Goal: Task Accomplishment & Management: Use online tool/utility

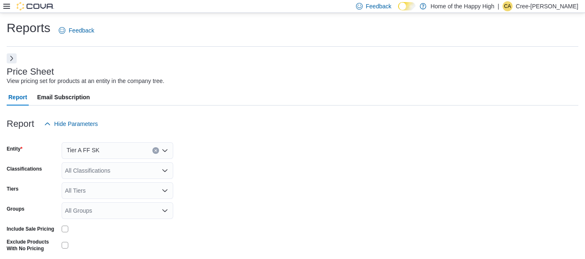
scroll to position [19, 0]
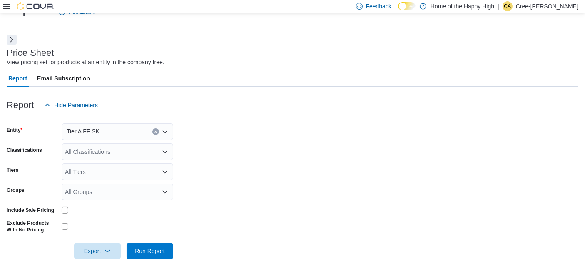
click at [13, 6] on div at bounding box center [28, 6] width 51 height 8
click at [7, 6] on icon at bounding box center [6, 6] width 7 height 5
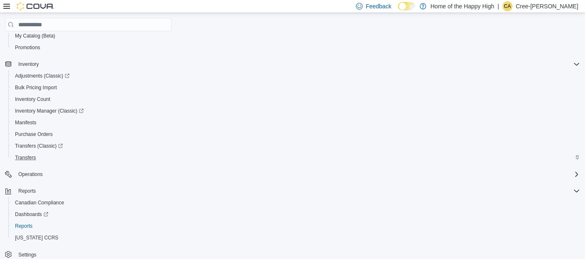
scroll to position [109, 0]
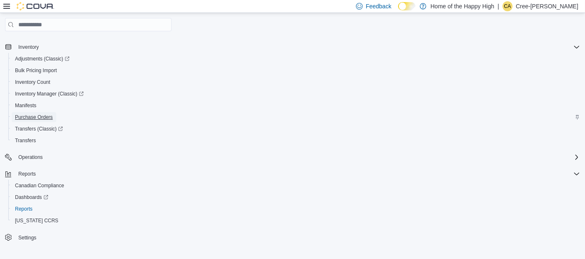
click at [31, 114] on span "Purchase Orders" at bounding box center [34, 117] width 38 height 7
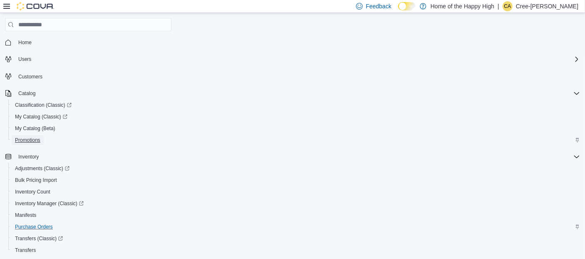
click at [28, 137] on span "Promotions" at bounding box center [27, 140] width 25 height 7
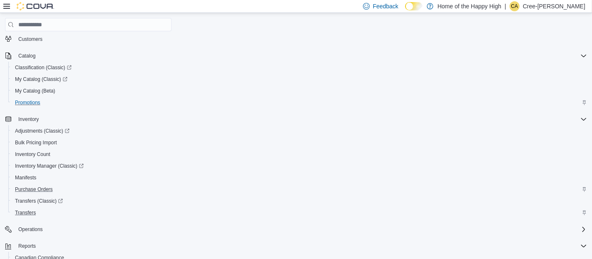
scroll to position [92, 0]
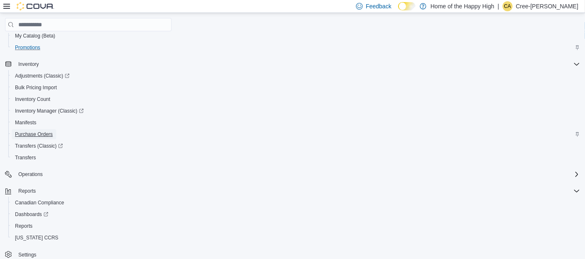
click at [42, 131] on span "Purchase Orders" at bounding box center [34, 134] width 38 height 7
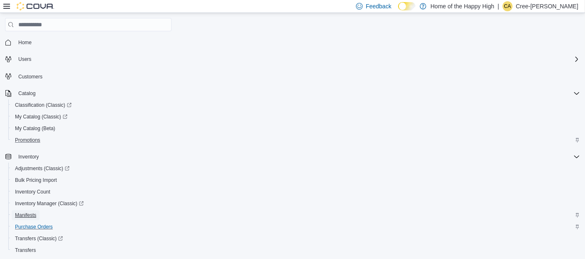
click at [25, 216] on span "Manifests" at bounding box center [25, 214] width 21 height 7
click at [29, 226] on span "Purchase Orders" at bounding box center [34, 226] width 38 height 7
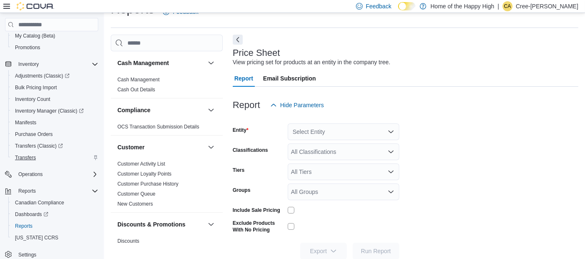
scroll to position [19, 0]
click at [40, 133] on span "Purchase Orders" at bounding box center [34, 134] width 38 height 7
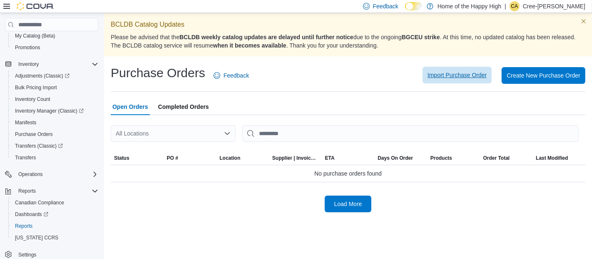
click at [469, 74] on span "Import Purchase Order" at bounding box center [457, 75] width 59 height 8
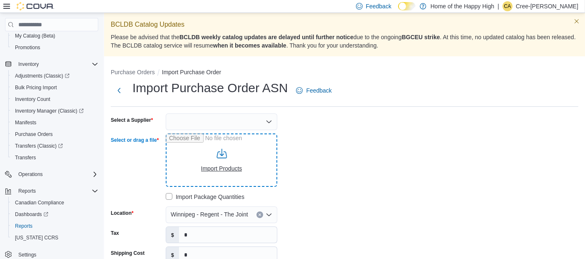
click at [204, 147] on input "Select or drag a file" at bounding box center [222, 159] width 112 height 53
type input "**********"
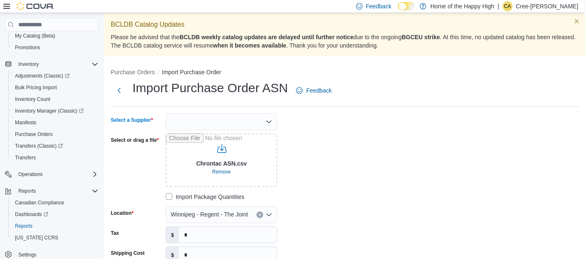
click at [235, 121] on div at bounding box center [222, 121] width 112 height 17
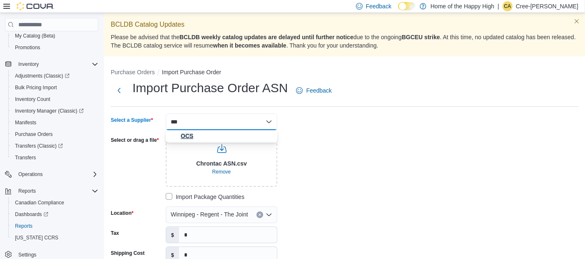
type input "***"
click at [193, 137] on span "OCS" at bounding box center [227, 136] width 92 height 8
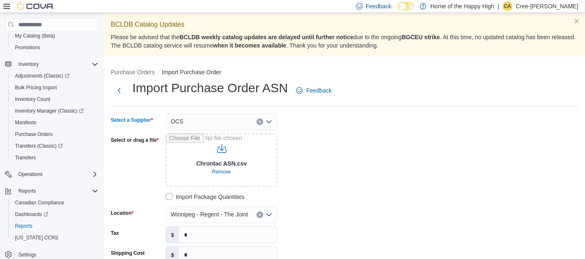
click at [170, 195] on label "Import Package Quantities" at bounding box center [205, 197] width 79 height 10
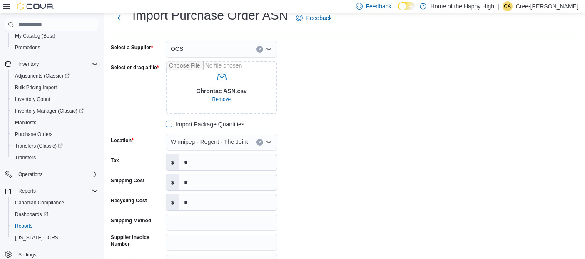
scroll to position [92, 0]
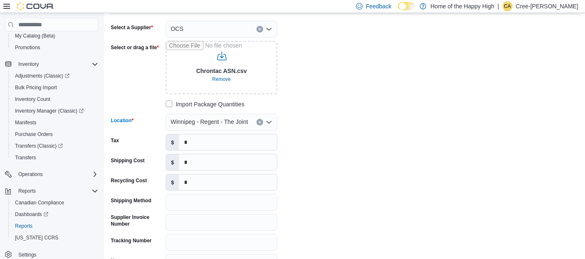
click at [259, 123] on icon "Clear input" at bounding box center [259, 121] width 3 height 3
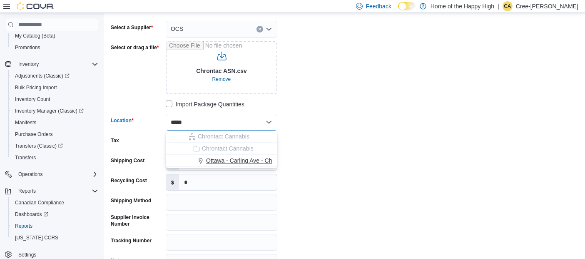
type input "*****"
click at [252, 163] on span "Ottawa - Carling Ave - Chrontact Cannabis" at bounding box center [261, 160] width 110 height 8
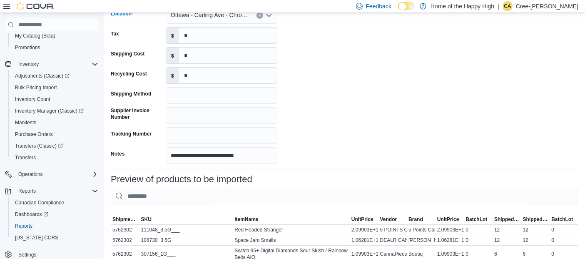
scroll to position [231, 0]
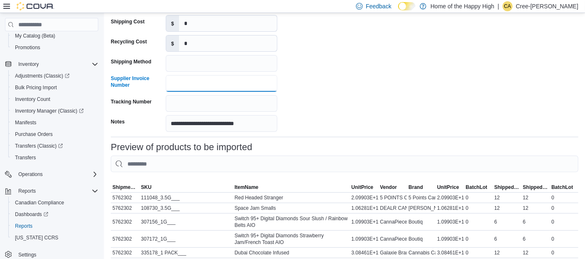
click at [200, 81] on input "Supplier Invoice Number" at bounding box center [222, 83] width 112 height 17
click at [183, 122] on input "**********" at bounding box center [222, 123] width 112 height 17
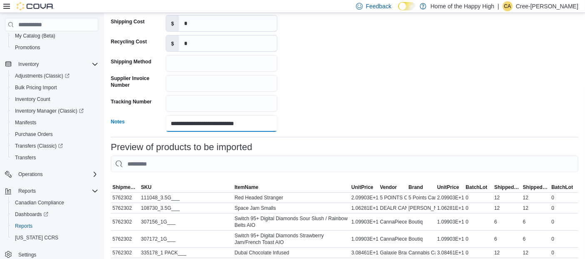
click at [183, 122] on input "**********" at bounding box center [222, 123] width 112 height 17
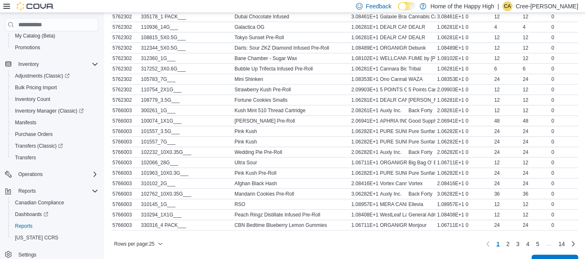
scroll to position [489, 0]
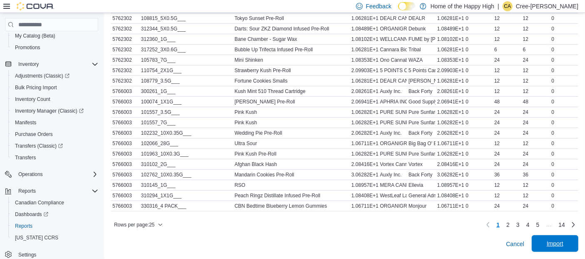
type input "**********"
click at [563, 242] on span "Import" at bounding box center [555, 243] width 17 height 8
click at [249, 226] on div "Rows per page : 25 Page 1 of 14 1 2 3 4 5 … 14" at bounding box center [345, 224] width 468 height 13
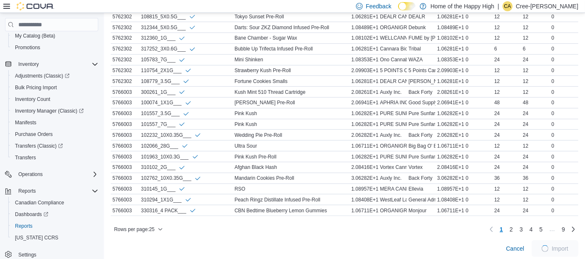
scroll to position [496, 0]
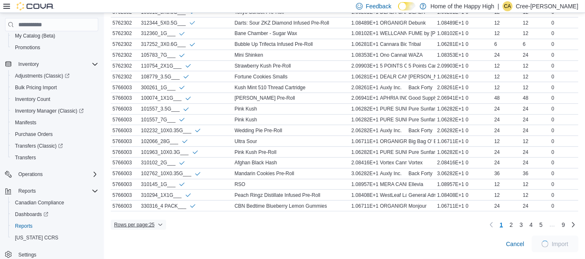
click at [159, 222] on icon "button" at bounding box center [160, 224] width 5 height 5
click at [203, 217] on div at bounding box center [345, 214] width 468 height 7
click at [156, 224] on span "Rows per page : 25" at bounding box center [138, 224] width 49 height 10
click at [155, 213] on button "100 rows" at bounding box center [144, 210] width 47 height 17
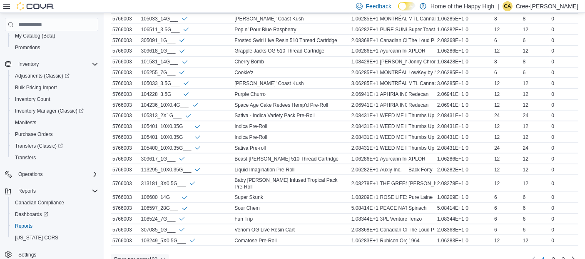
scroll to position [1304, 0]
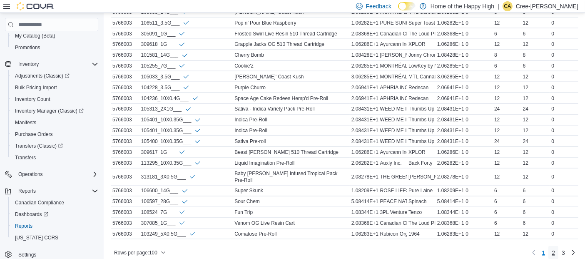
click at [558, 246] on link "2" at bounding box center [553, 252] width 10 height 13
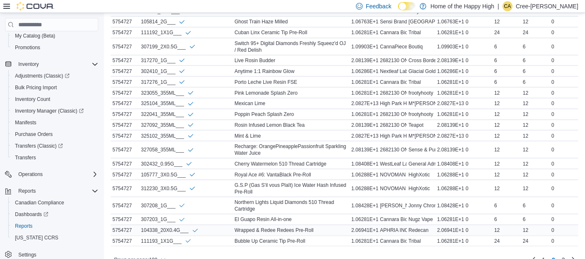
scroll to position [1323, 0]
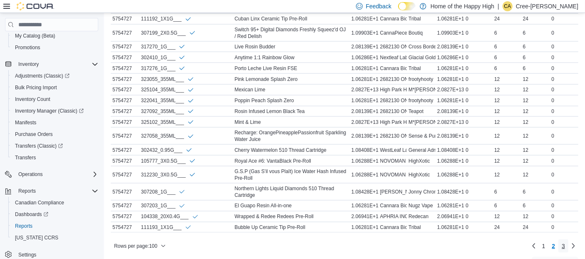
click at [565, 241] on span "3" at bounding box center [563, 245] width 3 height 8
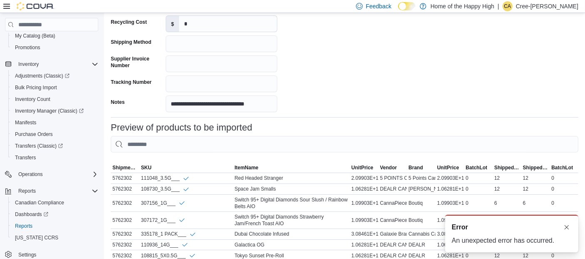
scroll to position [496, 0]
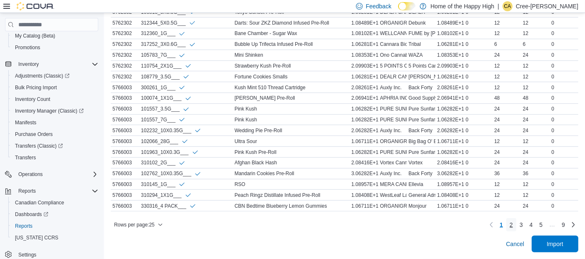
click at [516, 221] on link "2" at bounding box center [511, 224] width 10 height 13
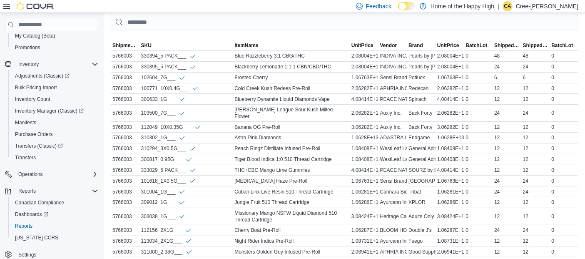
scroll to position [490, 0]
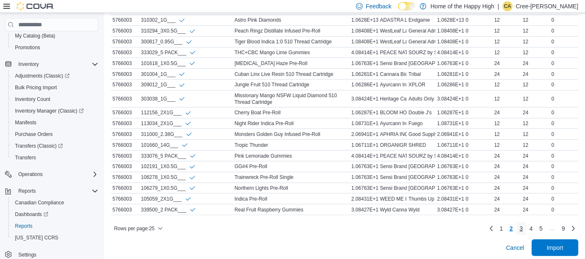
click at [523, 224] on span "3" at bounding box center [521, 228] width 3 height 8
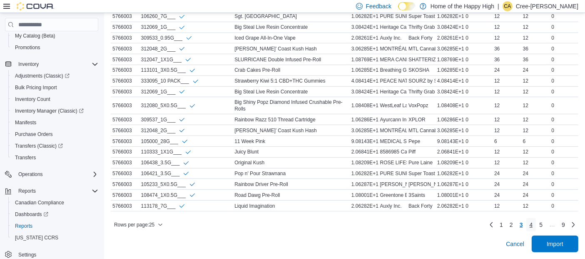
click at [534, 226] on link "4" at bounding box center [531, 224] width 10 height 13
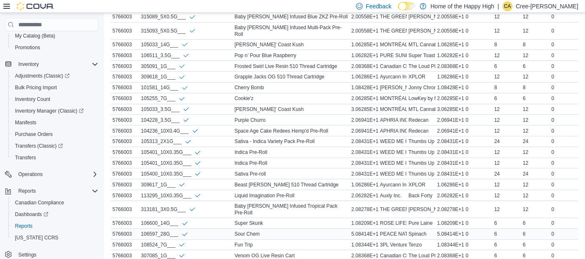
scroll to position [484, 0]
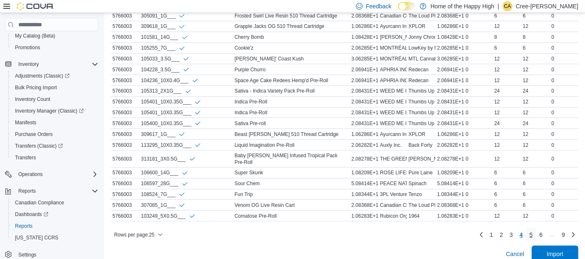
click at [533, 230] on span "5" at bounding box center [531, 234] width 3 height 8
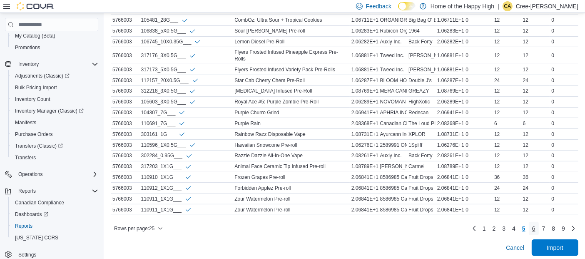
click at [538, 224] on link "6" at bounding box center [534, 227] width 10 height 13
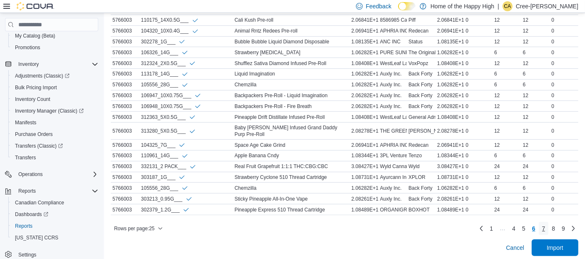
click at [549, 225] on link "7" at bounding box center [544, 227] width 10 height 13
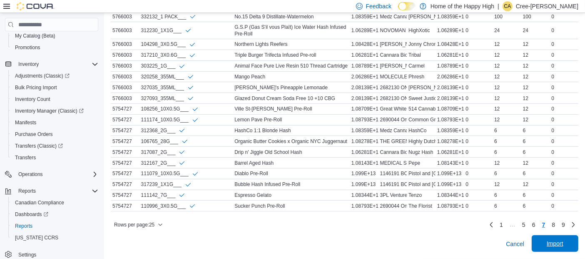
click at [573, 249] on span "Import" at bounding box center [555, 243] width 37 height 17
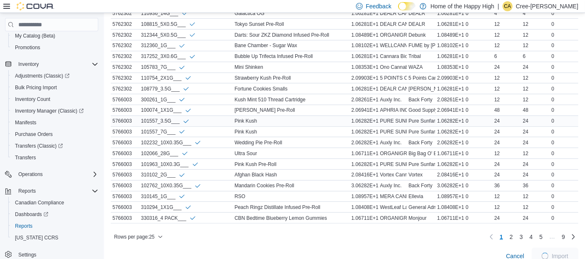
scroll to position [496, 0]
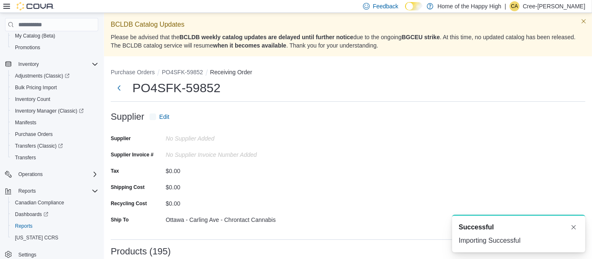
drag, startPoint x: 226, startPoint y: 90, endPoint x: 154, endPoint y: 98, distance: 72.1
click at [125, 89] on div "PO4SFK-59852" at bounding box center [348, 88] width 475 height 17
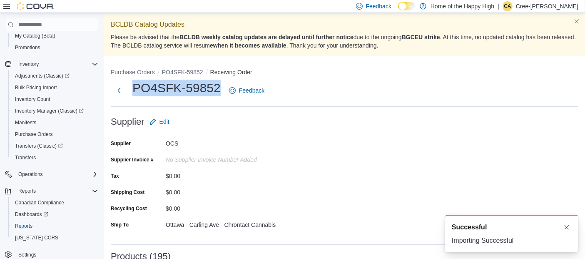
click at [147, 92] on h1 "PO4SFK-59852" at bounding box center [176, 88] width 88 height 17
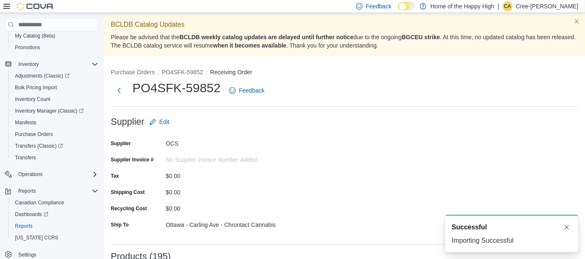
click at [348, 80] on div "PO4SFK-59852 Feedback" at bounding box center [345, 91] width 468 height 22
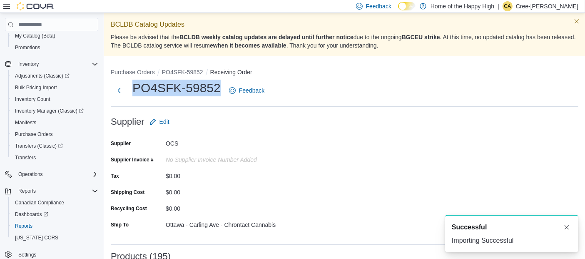
drag, startPoint x: 221, startPoint y: 92, endPoint x: 130, endPoint y: 92, distance: 90.8
click at [130, 92] on div "PO4SFK-59852 Feedback" at bounding box center [189, 91] width 157 height 22
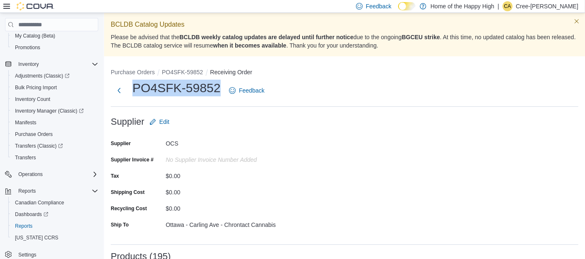
copy h1 "PO4SFK-59852"
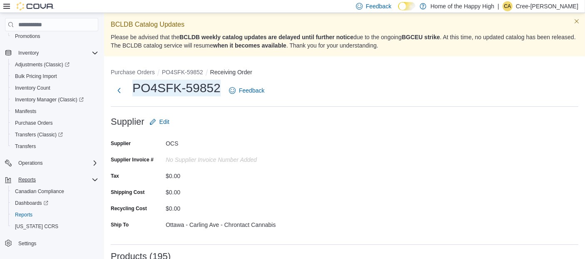
scroll to position [109, 0]
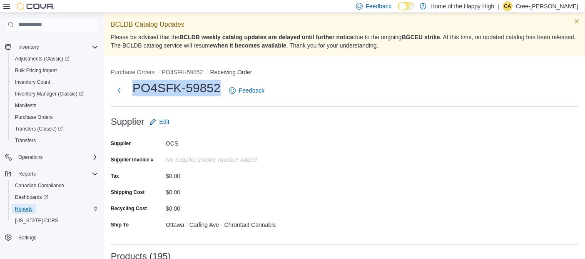
click at [24, 207] on span "Reports" at bounding box center [23, 208] width 17 height 7
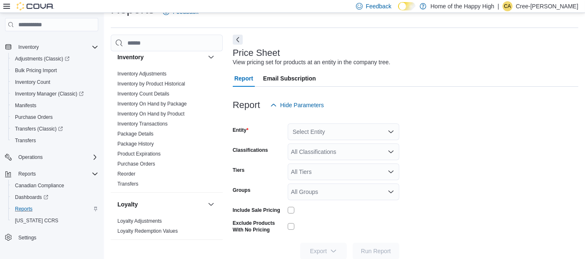
scroll to position [231, 0]
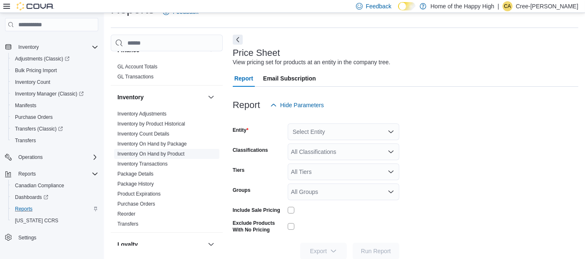
click at [172, 152] on link "Inventory On Hand by Product" at bounding box center [150, 154] width 67 height 6
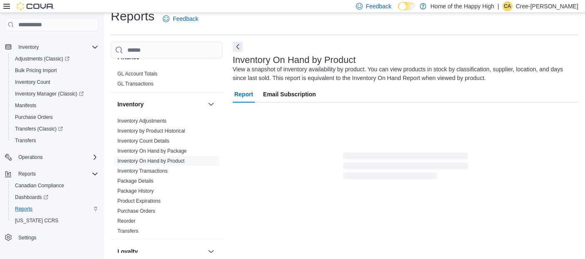
scroll to position [27, 0]
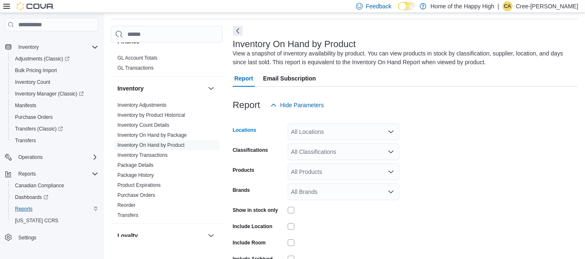
click at [336, 128] on div "All Locations" at bounding box center [344, 131] width 112 height 17
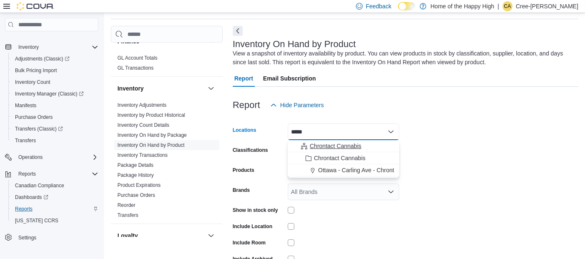
type input "*****"
click at [343, 144] on span "Chrontact Cannabis" at bounding box center [336, 146] width 52 height 8
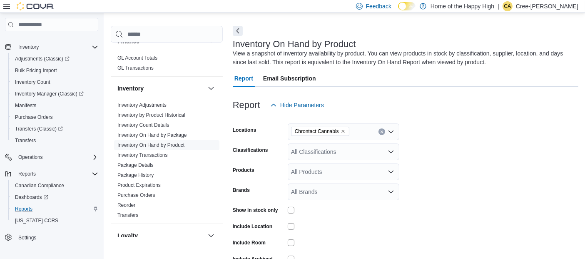
click at [496, 114] on div at bounding box center [406, 118] width 346 height 10
click at [341, 129] on icon "Remove Chrontact Cannabis from selection in this group" at bounding box center [343, 131] width 5 height 5
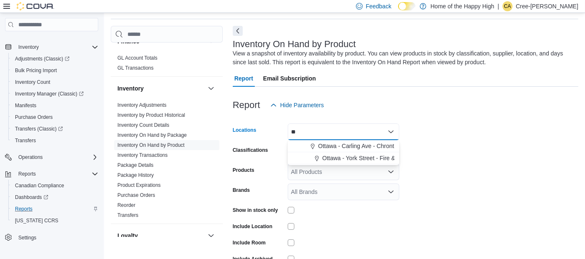
type input "*"
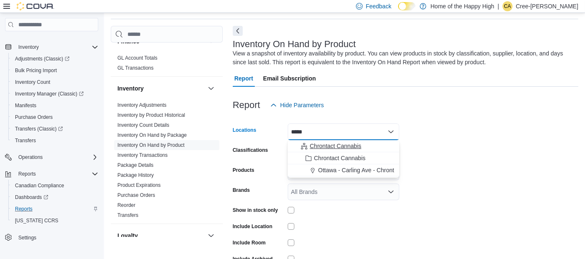
type input "*****"
click at [356, 146] on span "Chrontact Cannabis" at bounding box center [336, 146] width 52 height 8
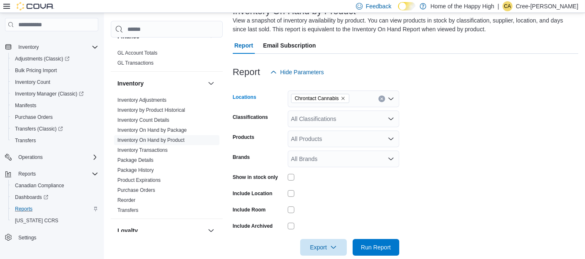
scroll to position [73, 0]
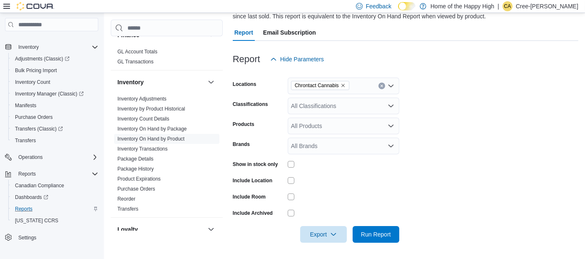
click at [321, 224] on div at bounding box center [406, 222] width 346 height 7
click at [321, 230] on span "Export" at bounding box center [323, 234] width 37 height 17
click at [331, 185] on span "Export to Excel" at bounding box center [324, 183] width 37 height 7
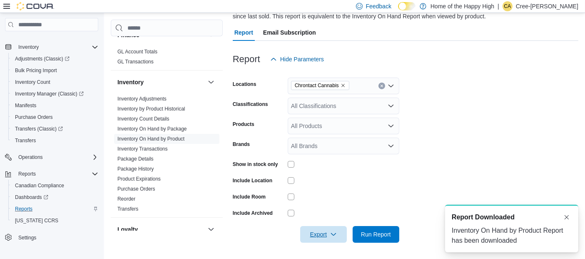
scroll to position [0, 0]
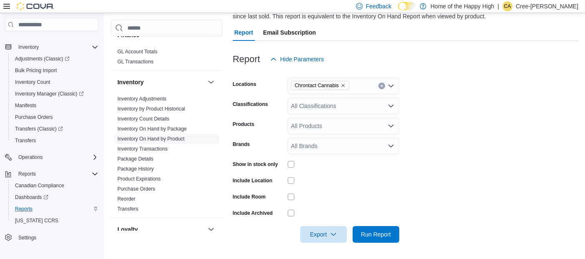
click at [271, 229] on div "Export Run Report" at bounding box center [316, 234] width 167 height 17
click at [35, 112] on span "Purchase Orders" at bounding box center [34, 117] width 38 height 10
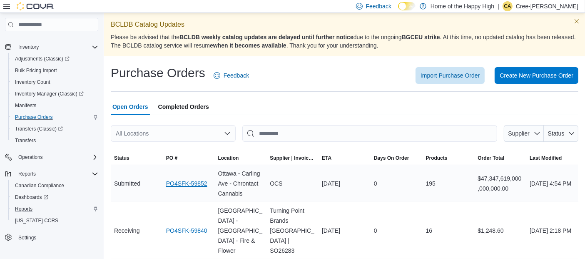
click at [192, 182] on link "PO4SFK-59852" at bounding box center [186, 183] width 41 height 10
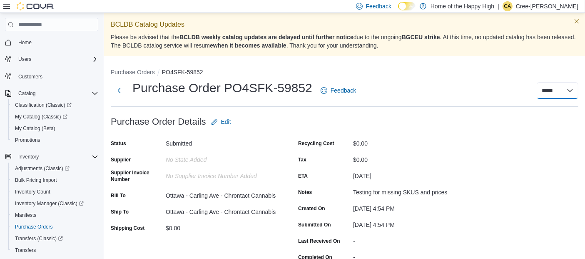
click at [557, 87] on select "***** ***** ******" at bounding box center [558, 90] width 42 height 17
select select "**********"
select select
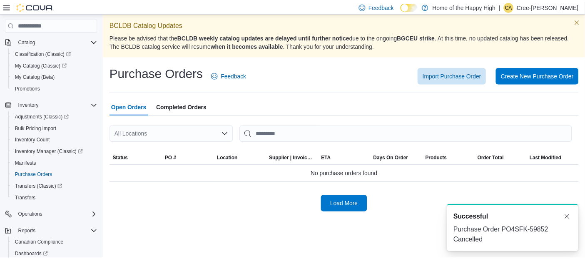
scroll to position [109, 0]
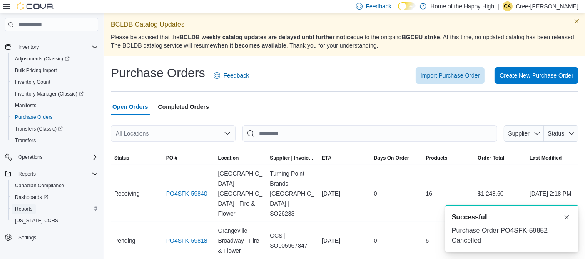
click at [30, 206] on span "Reports" at bounding box center [23, 208] width 17 height 7
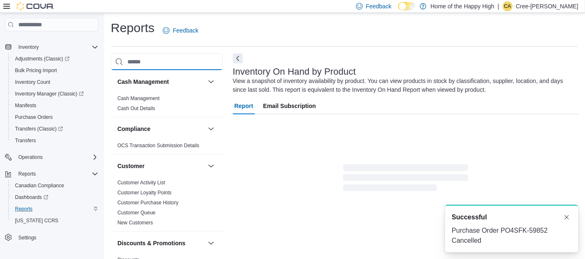
click at [161, 55] on input "search" at bounding box center [167, 61] width 112 height 17
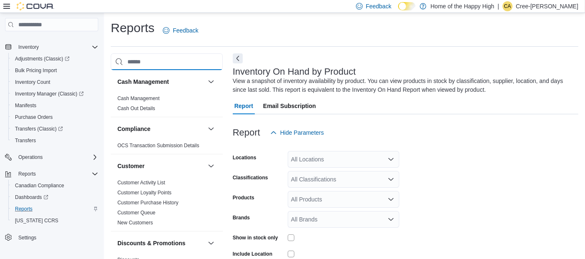
scroll to position [27, 0]
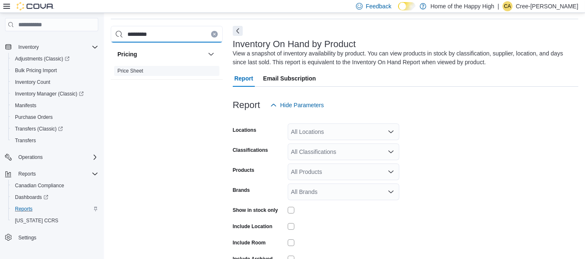
type input "*********"
click at [136, 72] on link "Price Sheet" at bounding box center [130, 71] width 26 height 6
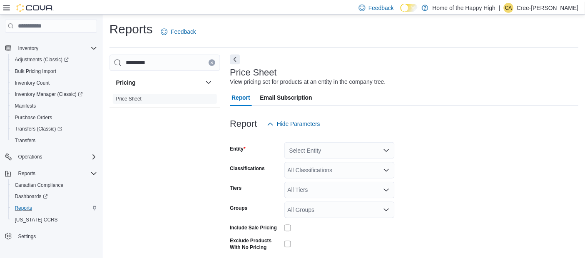
scroll to position [19, 0]
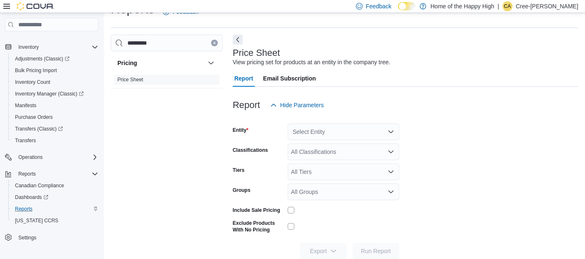
click at [289, 209] on div "Include Sale Pricing" at bounding box center [316, 209] width 167 height 13
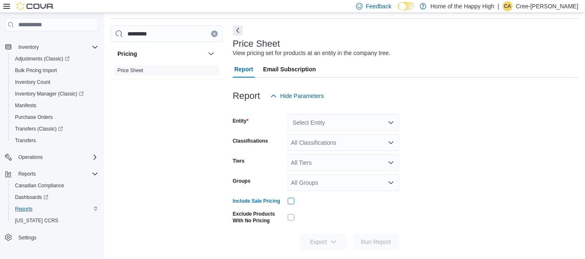
scroll to position [35, 0]
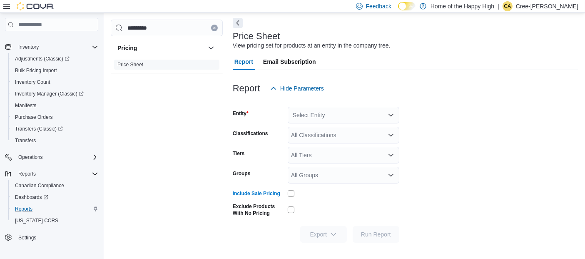
click at [339, 112] on div "Select Entity" at bounding box center [344, 115] width 112 height 17
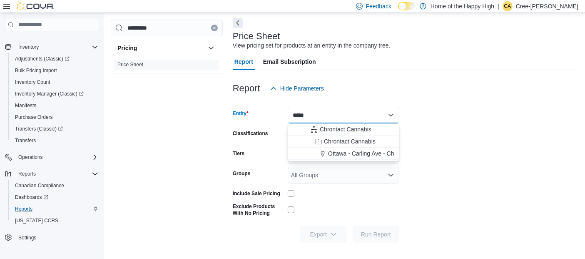
type input "*****"
click at [356, 129] on span "Chrontact Cannabis" at bounding box center [346, 129] width 52 height 8
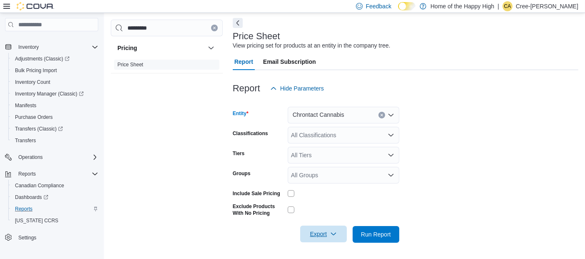
click at [331, 237] on span "Export" at bounding box center [323, 233] width 37 height 17
click at [329, 187] on button "Export to Excel" at bounding box center [324, 183] width 47 height 17
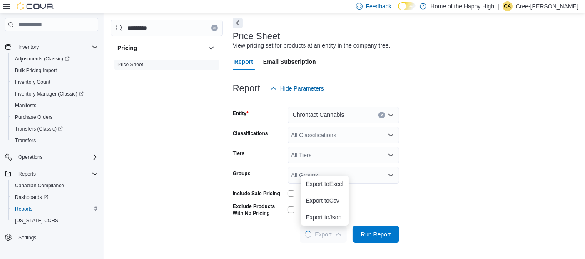
click at [294, 258] on div "Reports Feedback ********* Pricing Price Sheet Price Sheet View pricing set for…" at bounding box center [344, 118] width 481 height 281
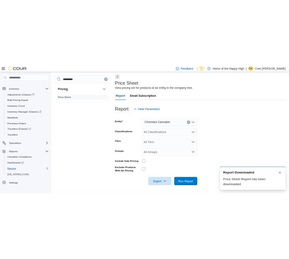
scroll to position [0, 0]
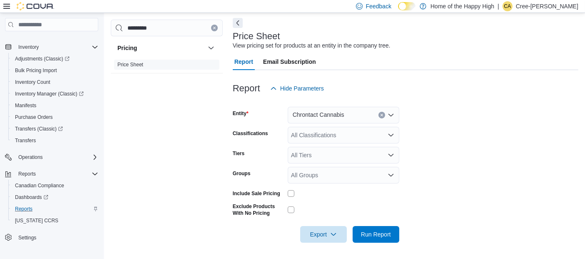
drag, startPoint x: 250, startPoint y: 187, endPoint x: 334, endPoint y: 146, distance: 93.3
click at [250, 187] on div "Include Sale Pricing" at bounding box center [259, 193] width 52 height 13
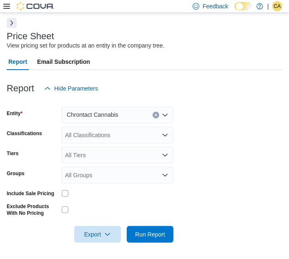
click at [10, 9] on icon at bounding box center [6, 6] width 7 height 7
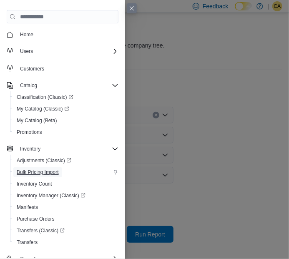
click at [37, 173] on span "Bulk Pricing Import" at bounding box center [38, 172] width 42 height 7
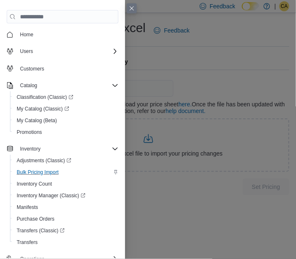
click at [134, 5] on button "Close this dialog" at bounding box center [132, 8] width 10 height 10
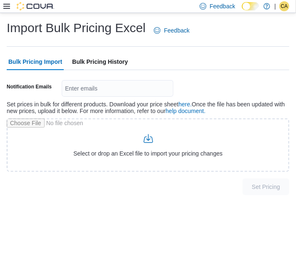
click at [154, 175] on div "Set Pricing" at bounding box center [148, 183] width 282 height 23
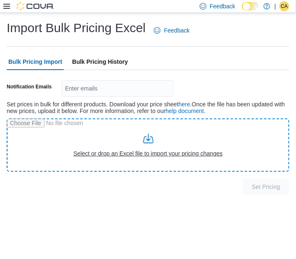
click at [158, 143] on input "file" at bounding box center [148, 144] width 282 height 53
type input "**********"
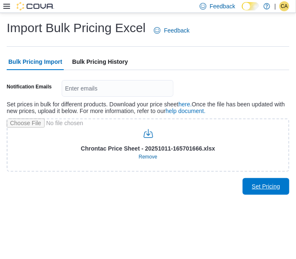
click at [271, 183] on span "Set Pricing" at bounding box center [265, 186] width 28 height 8
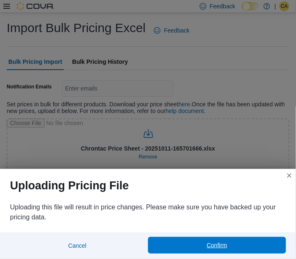
click at [242, 246] on span "Confirm" at bounding box center [217, 244] width 128 height 17
